Goal: Book appointment/travel/reservation

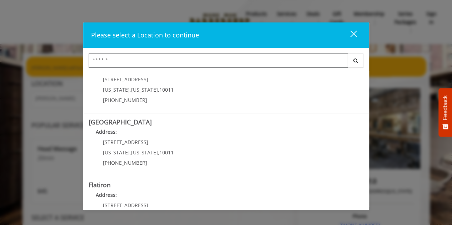
scroll to position [85, 0]
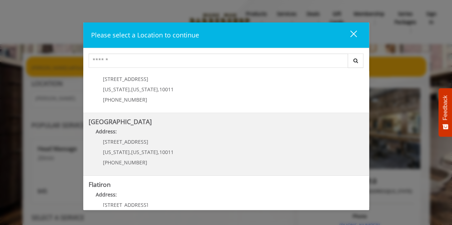
click at [135, 133] on Street "Address:" at bounding box center [226, 133] width 275 height 11
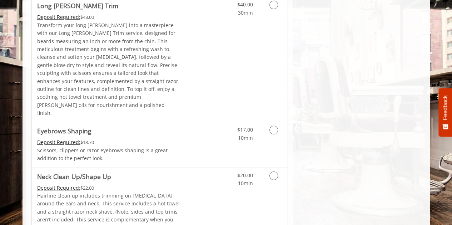
scroll to position [1037, 0]
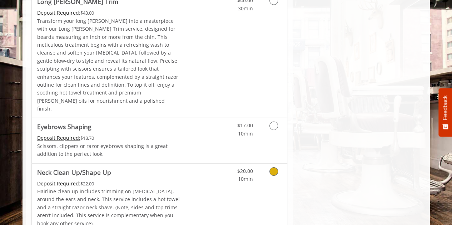
click at [275, 168] on icon "Grooming services" at bounding box center [273, 172] width 9 height 9
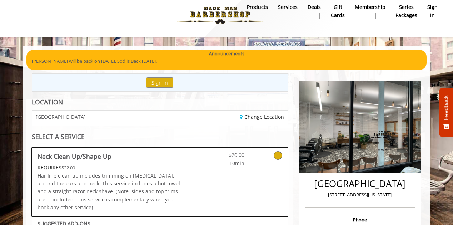
scroll to position [8, 0]
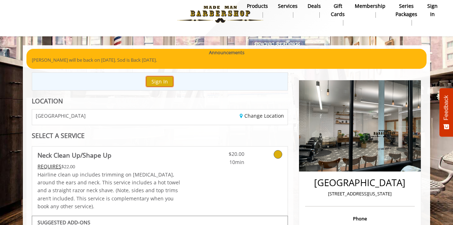
click at [163, 82] on button "Sign In" at bounding box center [159, 81] width 27 height 10
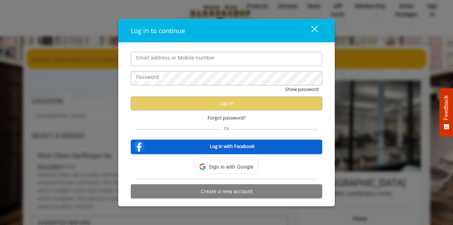
type input "**********"
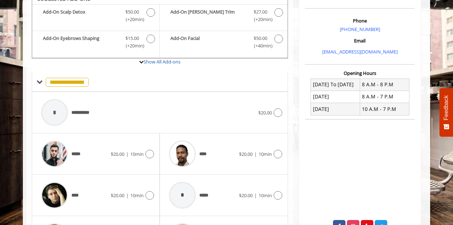
scroll to position [205, 0]
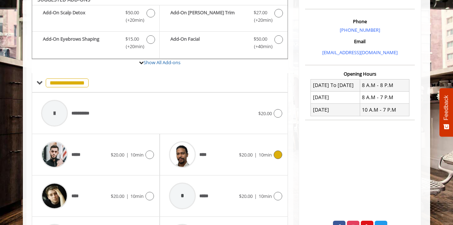
click at [276, 155] on icon at bounding box center [278, 155] width 9 height 9
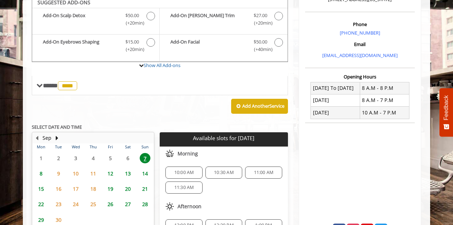
scroll to position [198, 0]
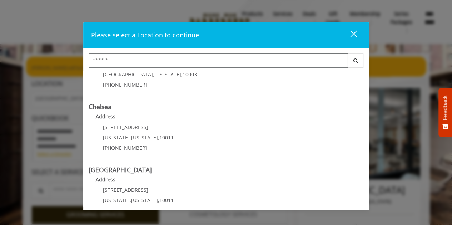
scroll to position [37, 0]
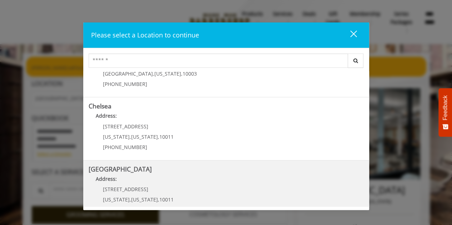
click at [225, 194] on Street "Chelsea 15th Street Address: 267 W 15th St New York , New York , 10011 (646) 85…" at bounding box center [226, 192] width 275 height 52
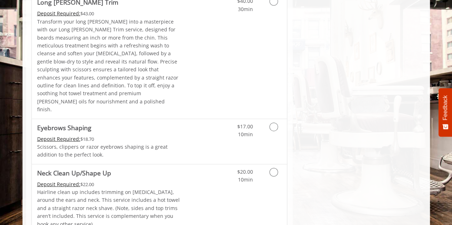
scroll to position [1068, 0]
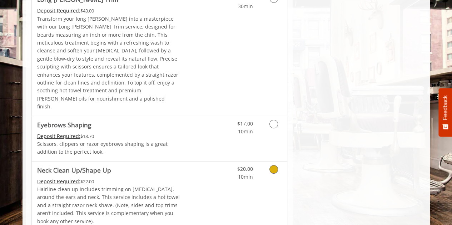
click at [271, 165] on icon "Grooming services" at bounding box center [273, 169] width 9 height 9
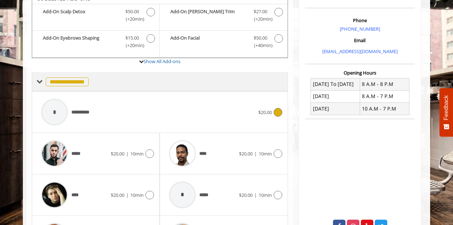
scroll to position [198, 0]
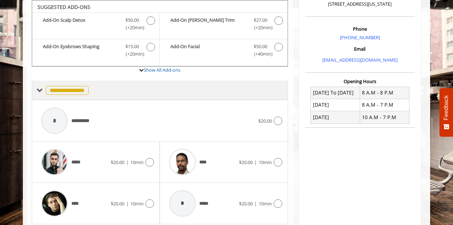
click at [78, 91] on span "**********" at bounding box center [67, 90] width 43 height 9
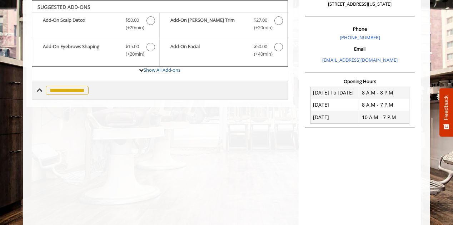
click at [87, 90] on span "**********" at bounding box center [67, 90] width 43 height 9
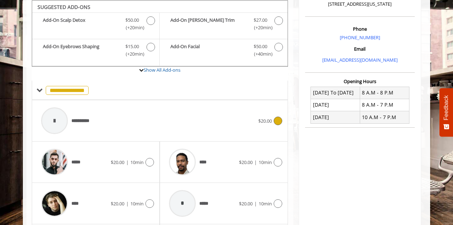
click at [278, 119] on icon at bounding box center [278, 121] width 9 height 9
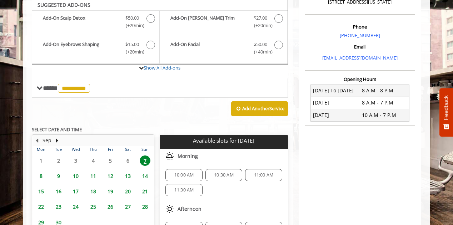
scroll to position [252, 0]
